Goal: Task Accomplishment & Management: Manage account settings

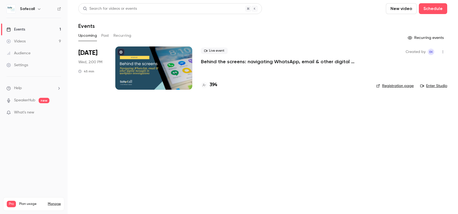
click at [138, 77] on div at bounding box center [153, 67] width 77 height 43
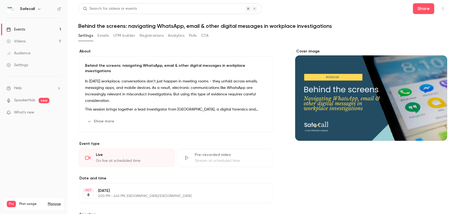
click at [151, 36] on button "Registrations" at bounding box center [151, 35] width 24 height 9
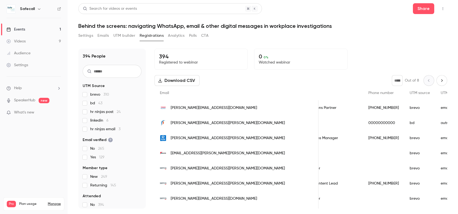
click at [183, 82] on button "Download CSV" at bounding box center [176, 80] width 45 height 11
click at [123, 35] on button "UTM builder" at bounding box center [124, 35] width 22 height 9
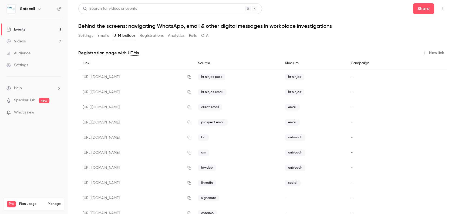
click at [22, 28] on div "Events" at bounding box center [15, 29] width 19 height 5
